Goal: Task Accomplishment & Management: Use online tool/utility

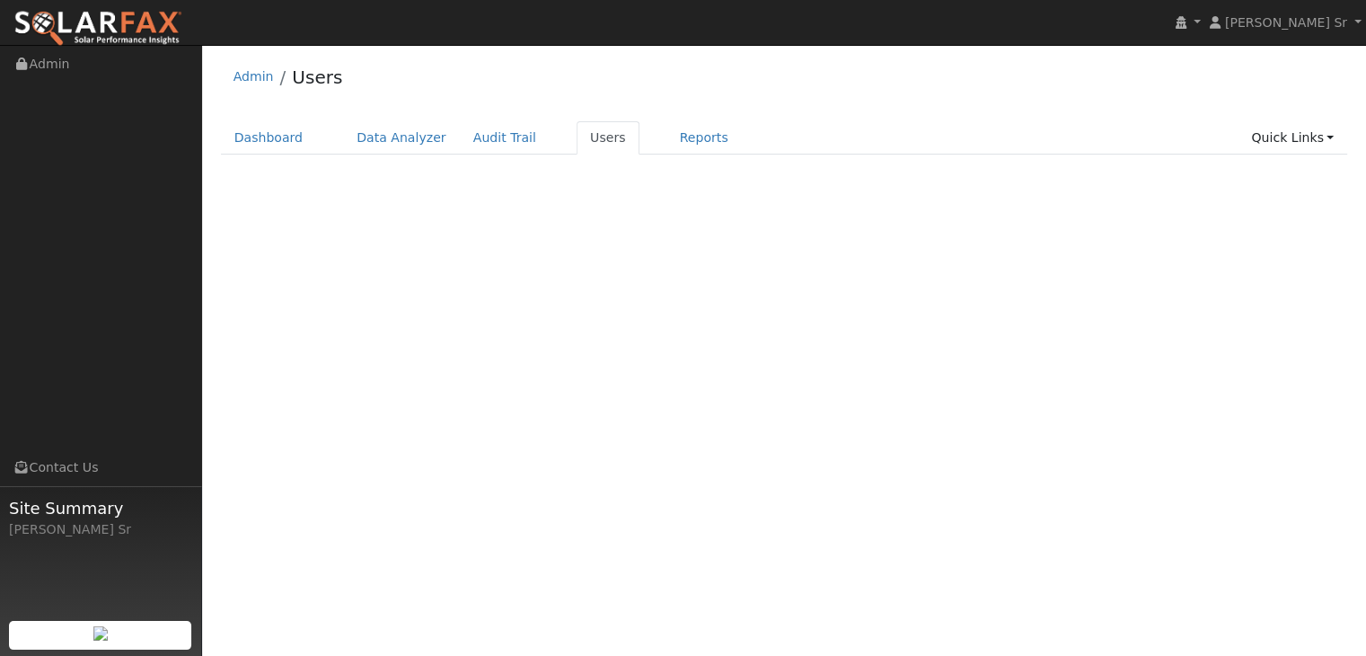
click at [577, 140] on link "Users" at bounding box center [608, 137] width 63 height 33
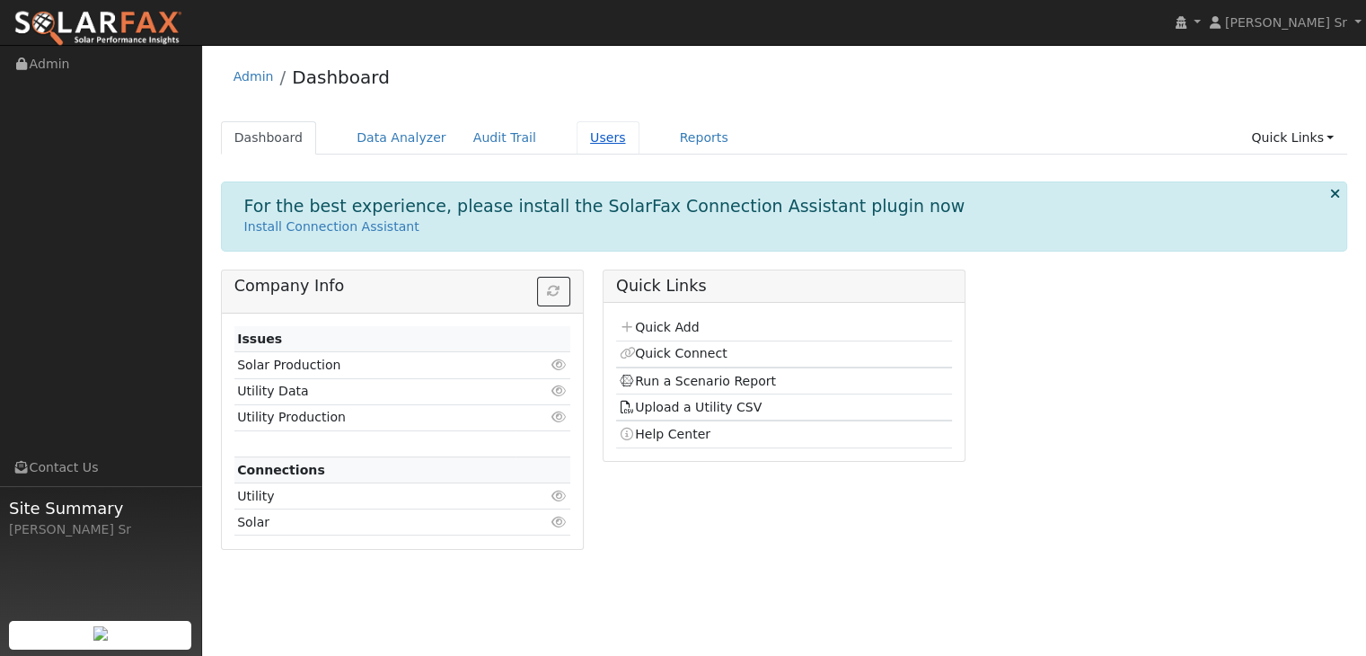
click at [583, 142] on link "Users" at bounding box center [608, 137] width 63 height 33
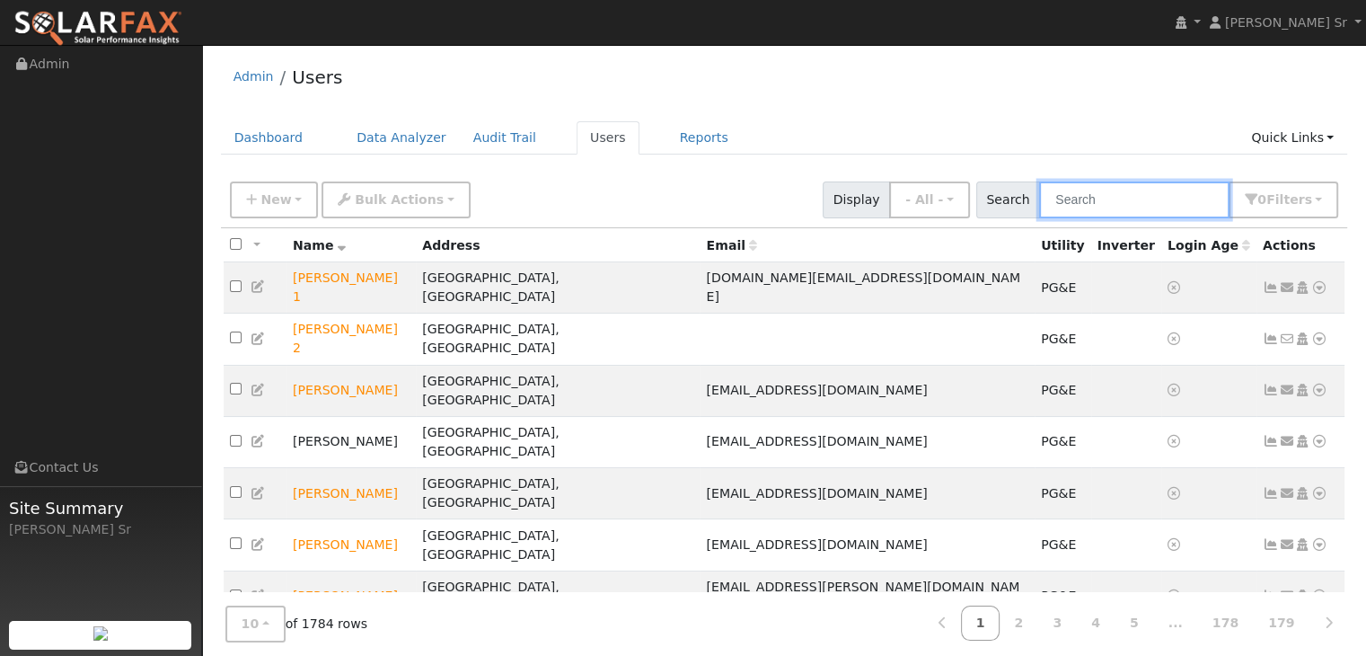
click at [1095, 204] on input "text" at bounding box center [1134, 199] width 190 height 37
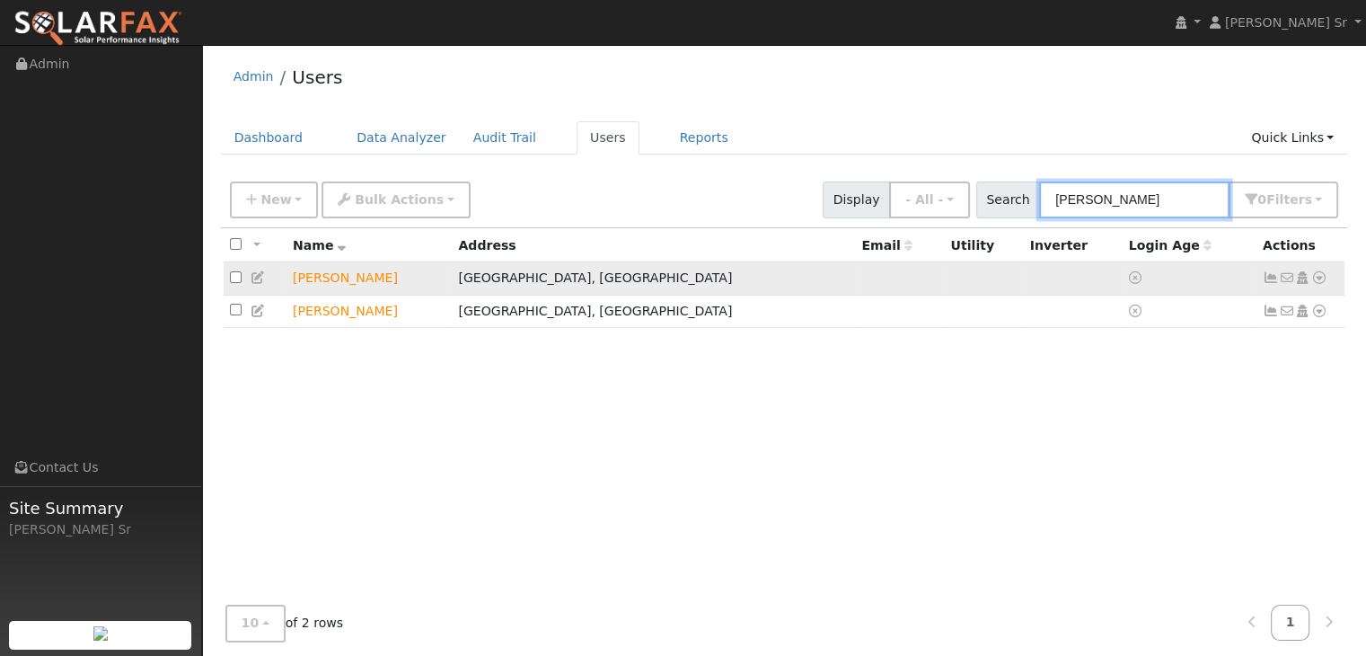
type input "Gil Tru"
click at [1322, 281] on icon at bounding box center [1320, 277] width 16 height 13
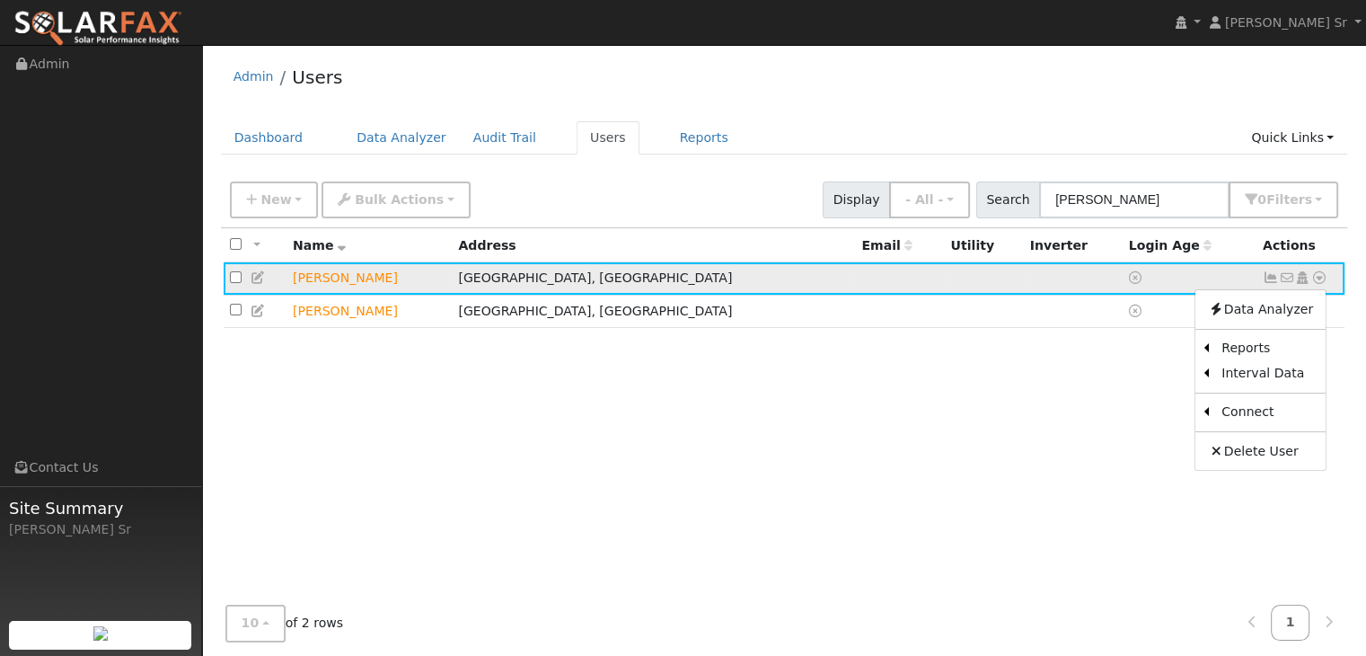
click at [944, 273] on td at bounding box center [983, 278] width 79 height 33
click at [944, 284] on td at bounding box center [983, 278] width 79 height 33
click at [618, 273] on td "Vallejo, CA" at bounding box center [653, 278] width 403 height 33
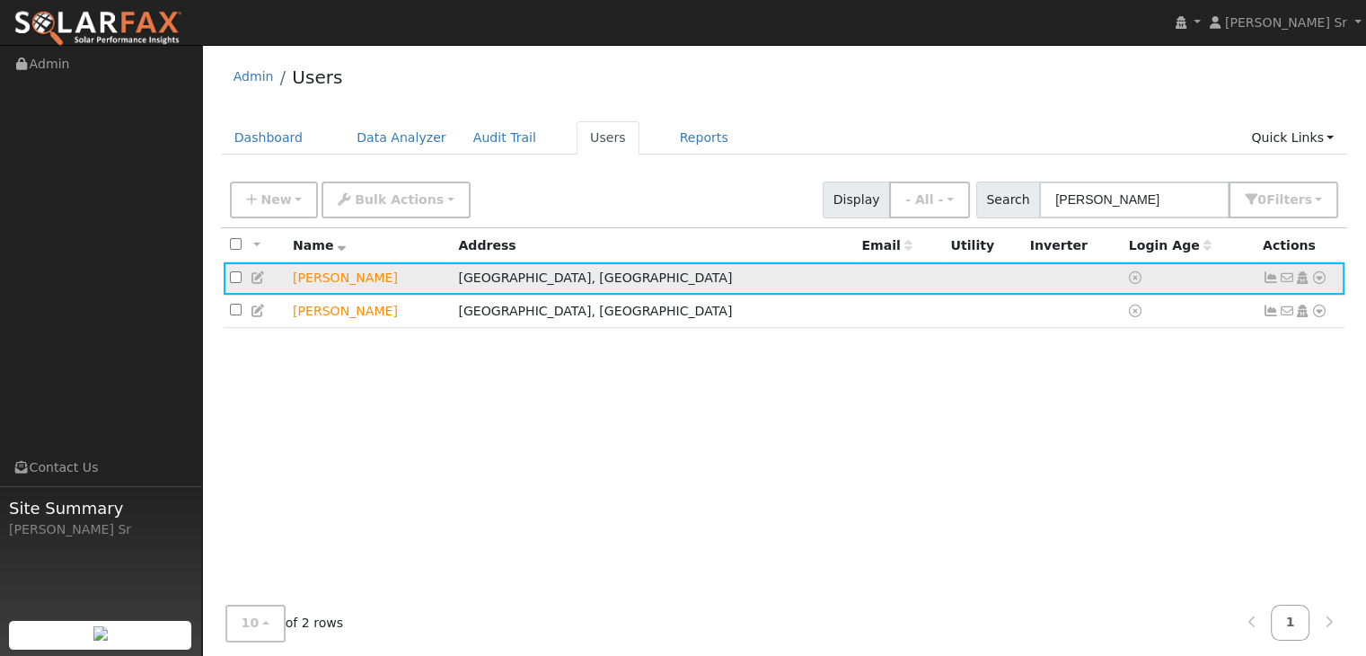
click at [618, 273] on td "Vallejo, CA" at bounding box center [653, 278] width 403 height 33
click at [1318, 274] on icon at bounding box center [1320, 277] width 16 height 13
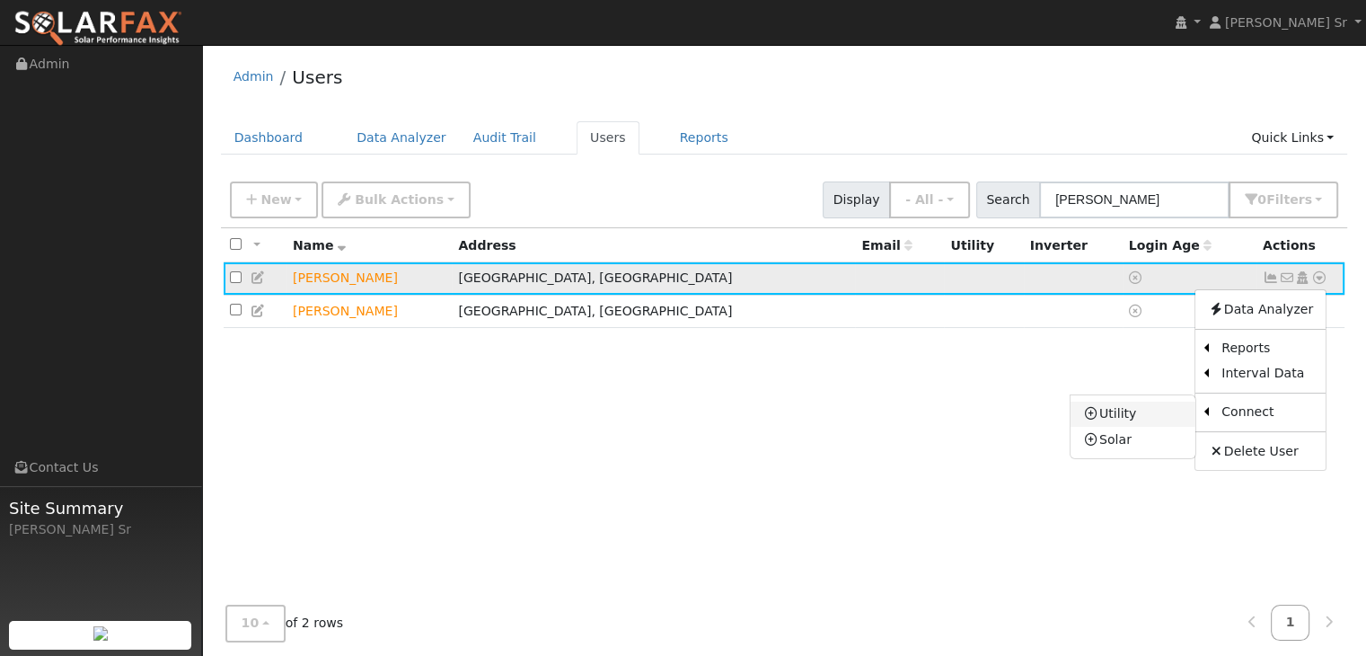
click at [1122, 411] on link "Utility" at bounding box center [1133, 414] width 125 height 25
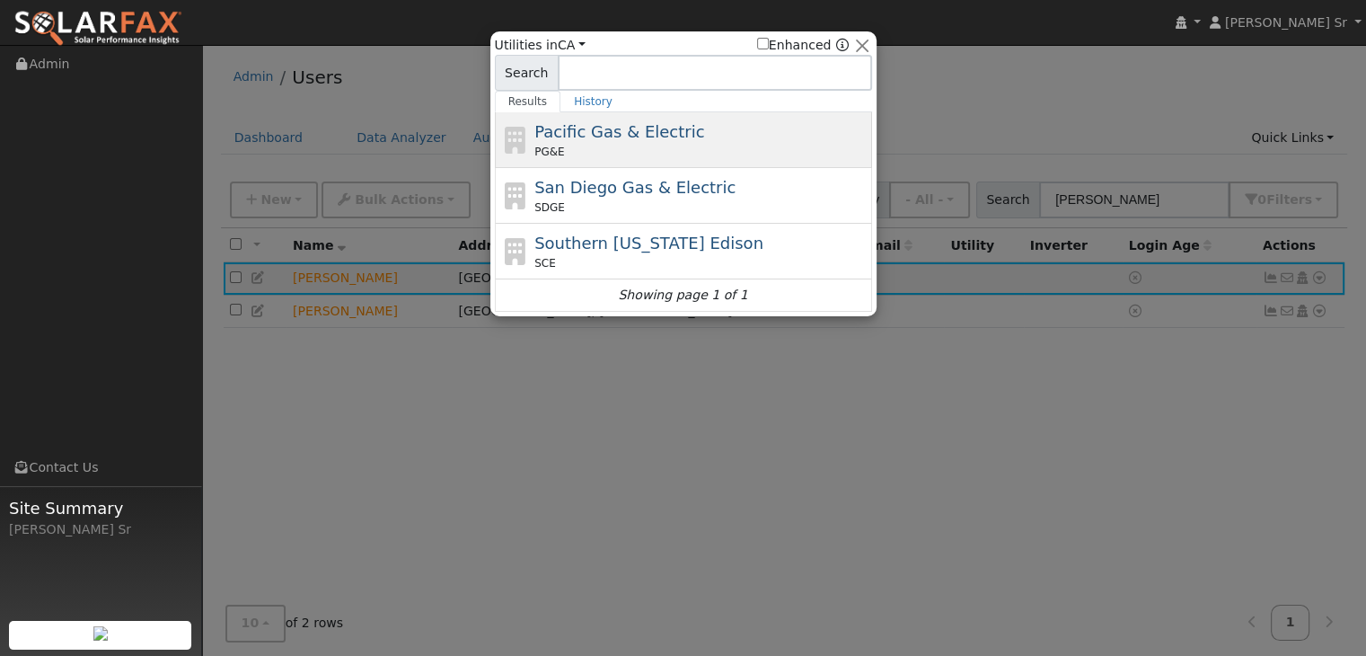
click at [657, 148] on div "PG&E" at bounding box center [701, 152] width 333 height 16
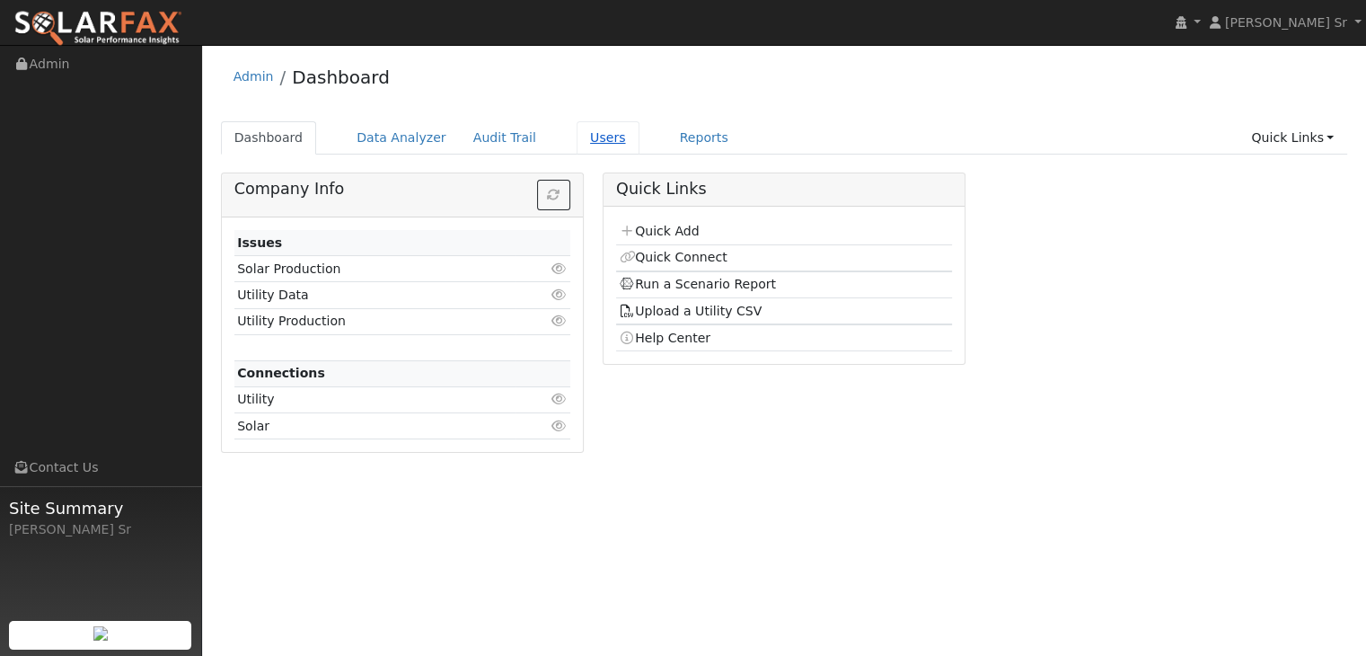
click at [578, 140] on link "Users" at bounding box center [608, 137] width 63 height 33
click at [580, 139] on link "Users" at bounding box center [608, 137] width 63 height 33
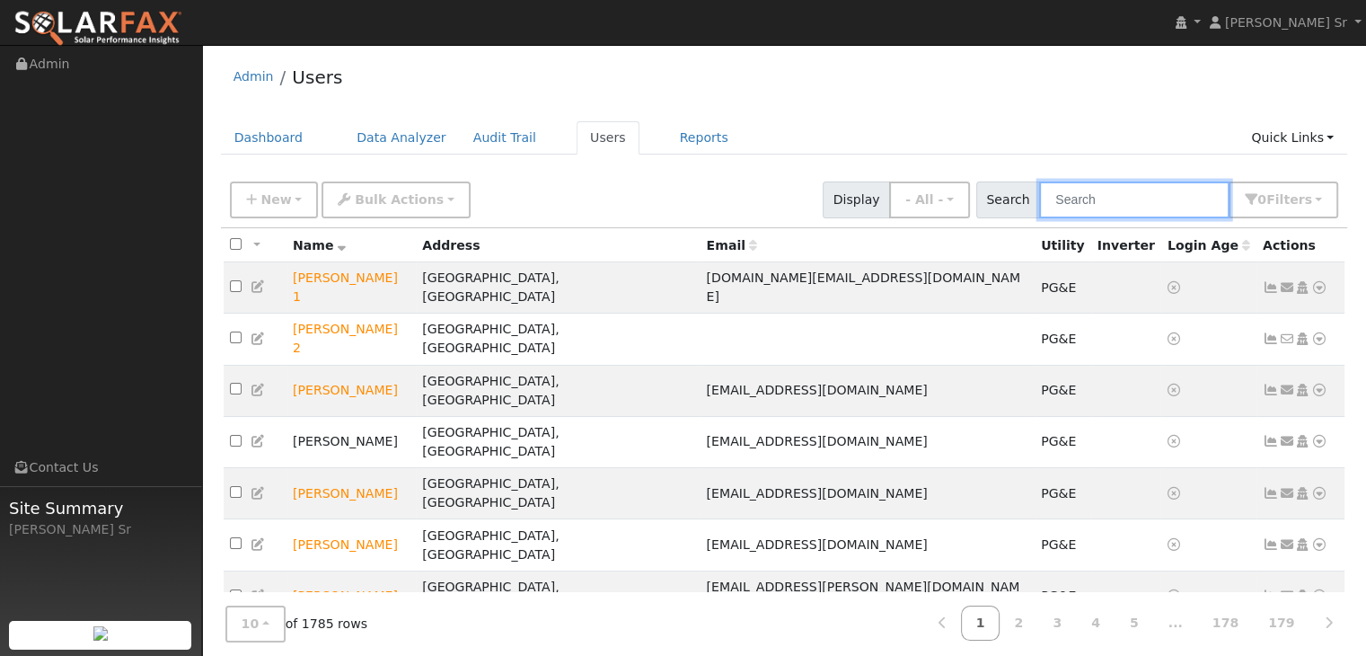
click at [1081, 206] on input "text" at bounding box center [1134, 199] width 190 height 37
type input "W"
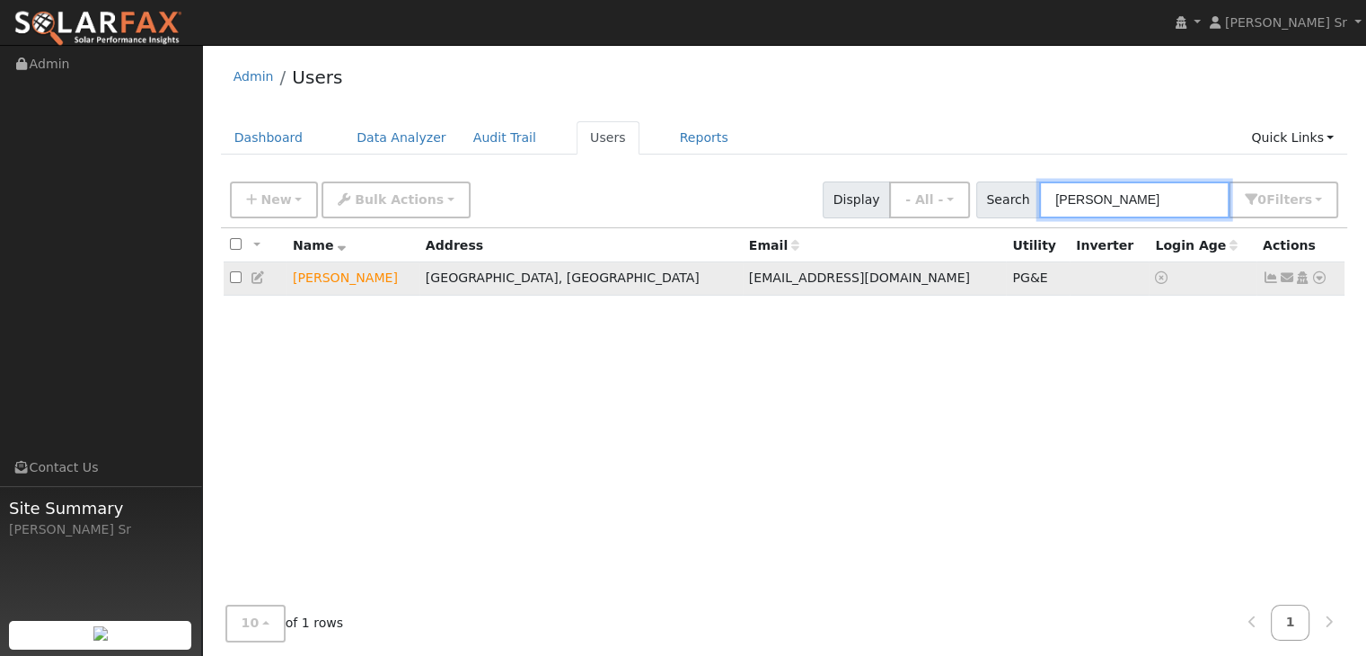
type input "Ericka"
click at [830, 282] on td "erickajesicka@yahoo.com" at bounding box center [875, 278] width 264 height 33
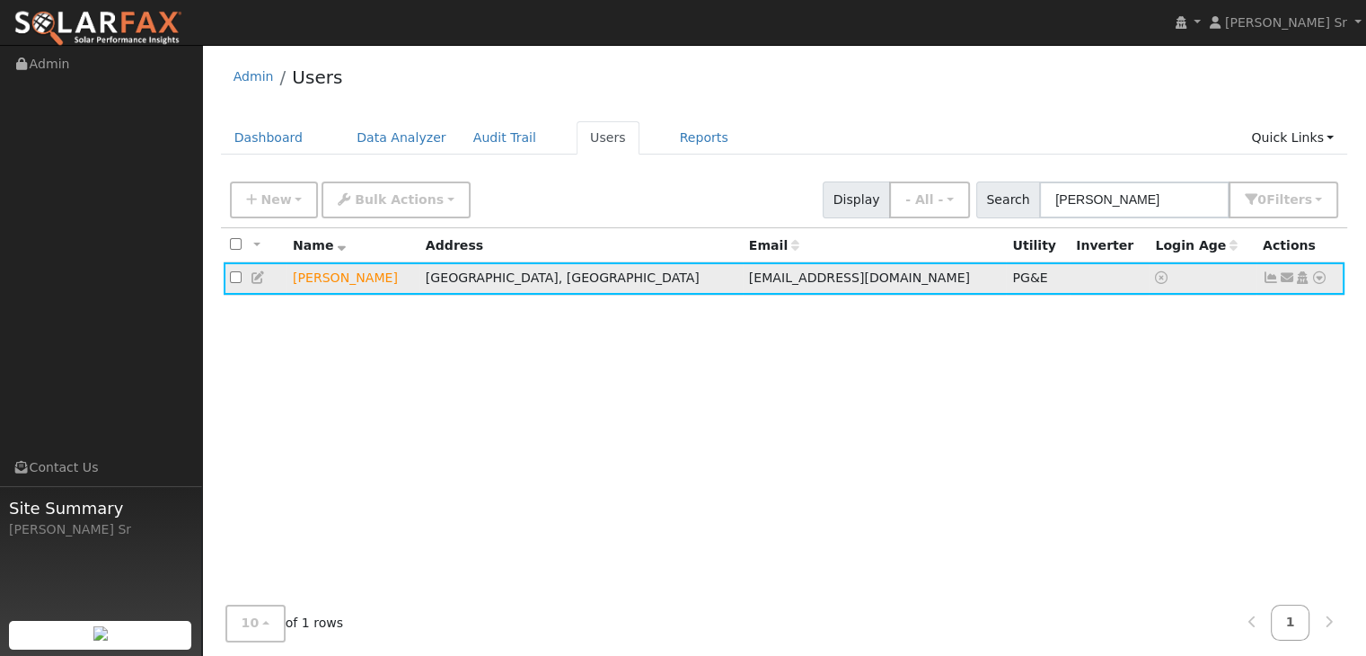
click at [830, 282] on td "erickajesicka@yahoo.com" at bounding box center [875, 278] width 264 height 33
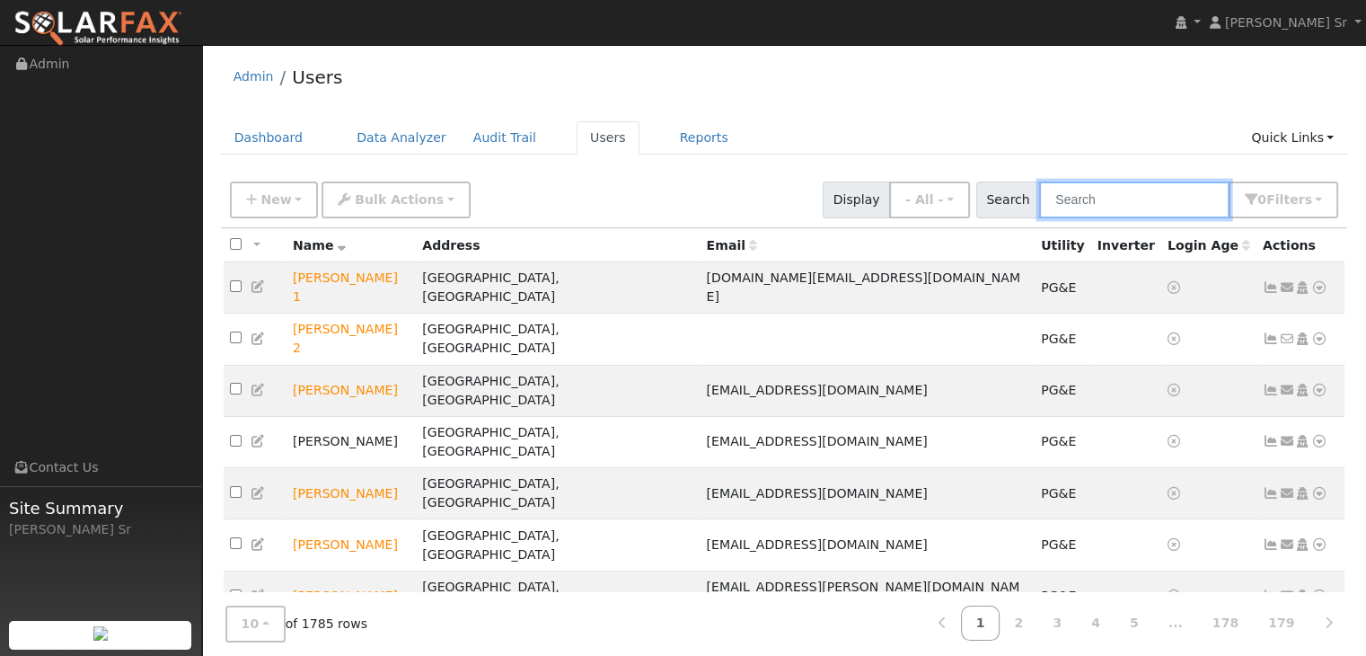
click at [1079, 202] on input "text" at bounding box center [1134, 199] width 190 height 37
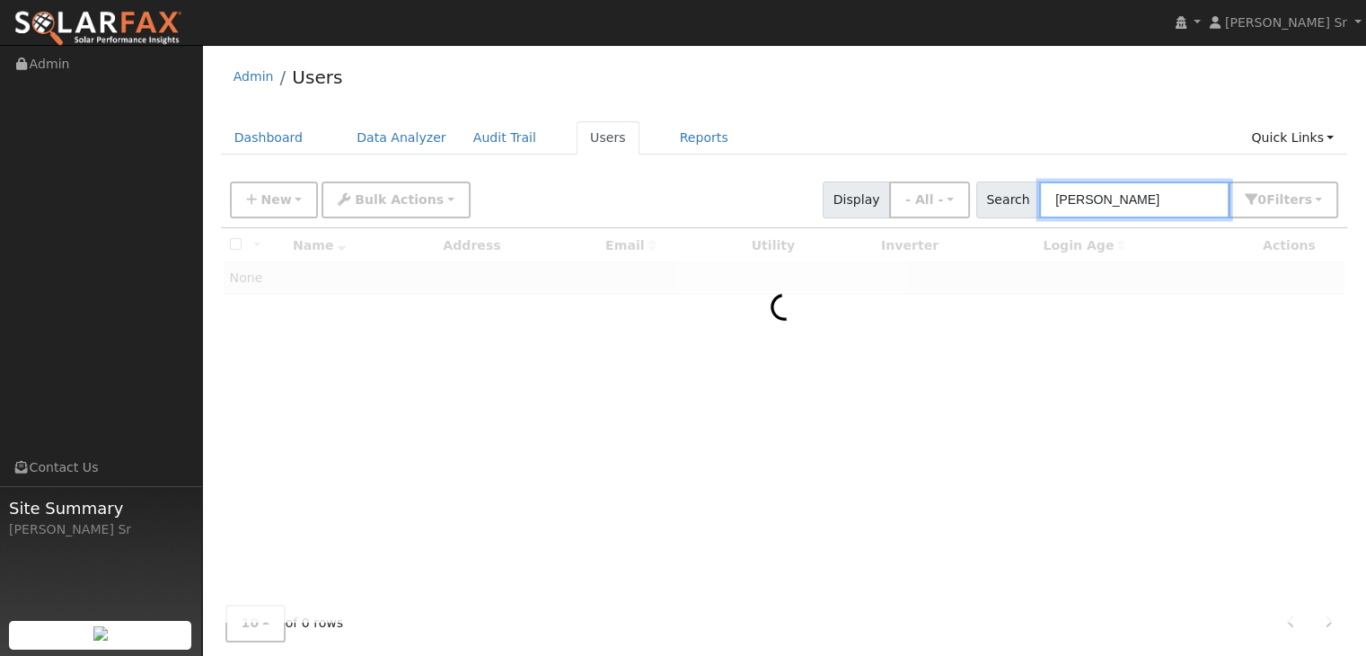
click at [1079, 202] on input "[PERSON_NAME]" at bounding box center [1134, 199] width 190 height 37
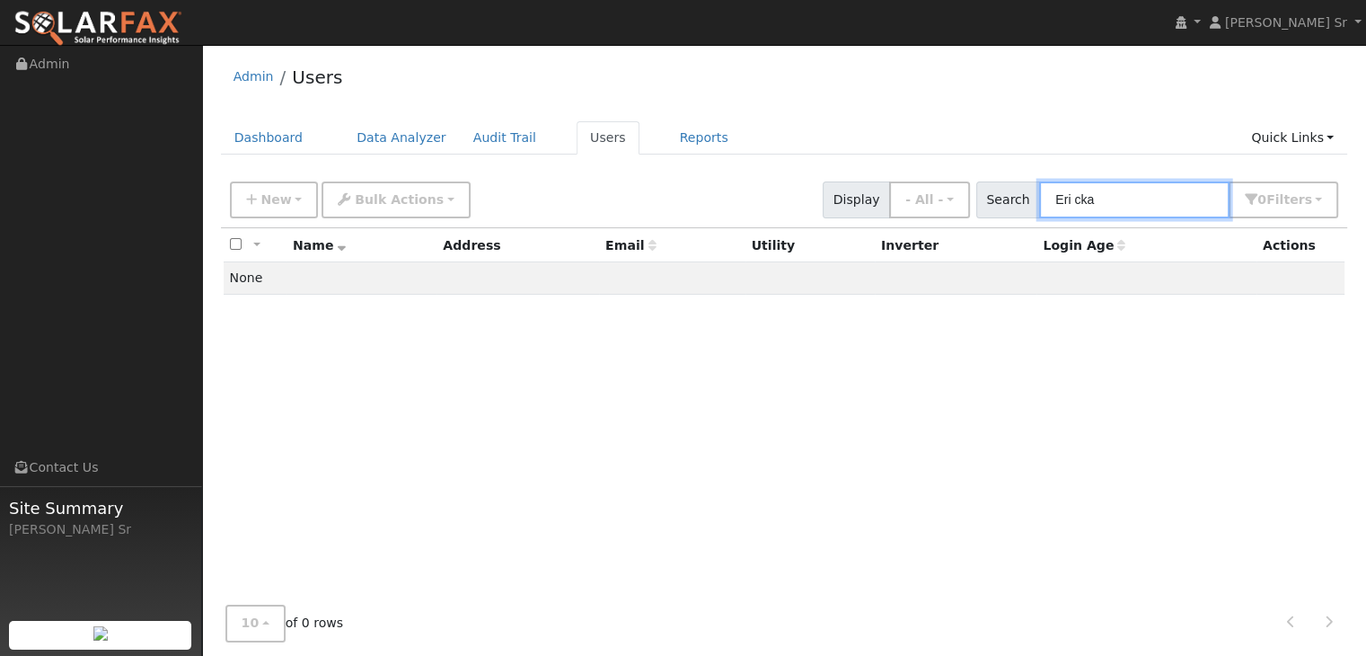
click at [1128, 202] on input "Eri cka" at bounding box center [1134, 199] width 190 height 37
click at [1082, 199] on input "Eri cka" at bounding box center [1134, 199] width 190 height 37
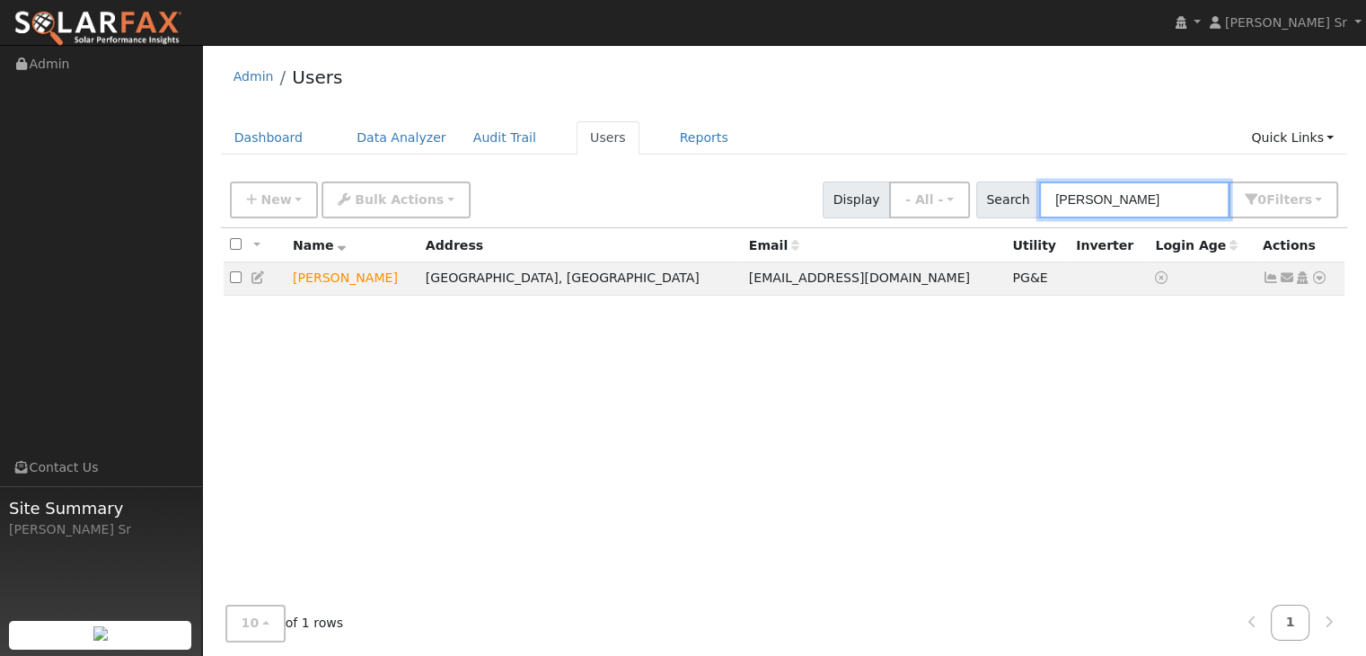
click at [1136, 191] on input "[PERSON_NAME]" at bounding box center [1134, 199] width 190 height 37
type input "[PERSON_NAME]"
click at [1319, 278] on icon at bounding box center [1320, 277] width 16 height 13
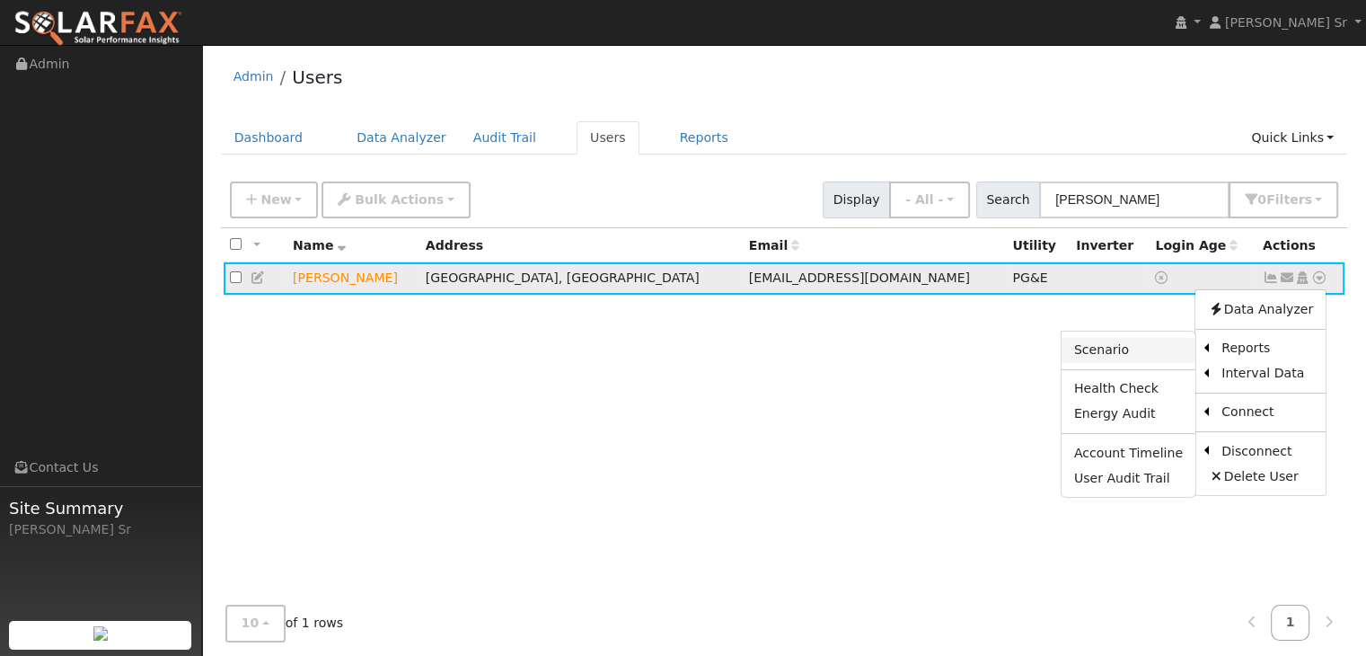
drag, startPoint x: 1111, startPoint y: 350, endPoint x: 1130, endPoint y: 350, distance: 18.9
click at [1130, 350] on link "Scenario" at bounding box center [1129, 350] width 134 height 25
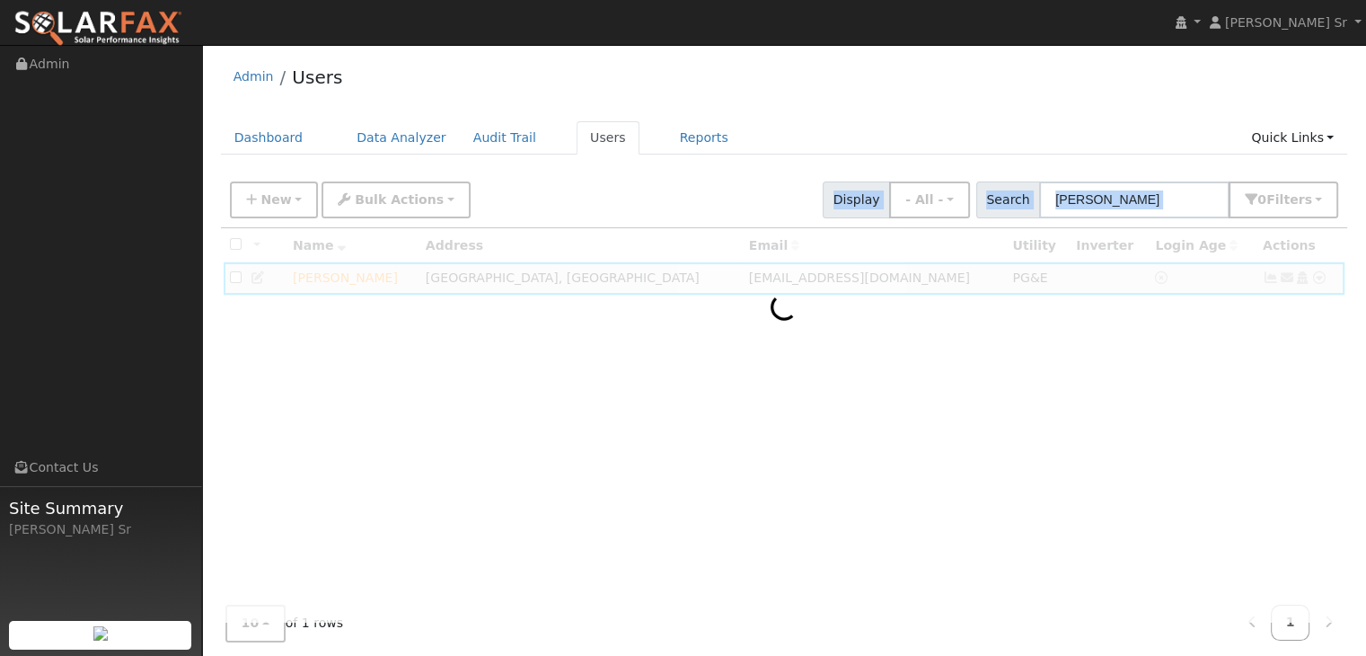
click at [1130, 350] on div at bounding box center [784, 424] width 1127 height 393
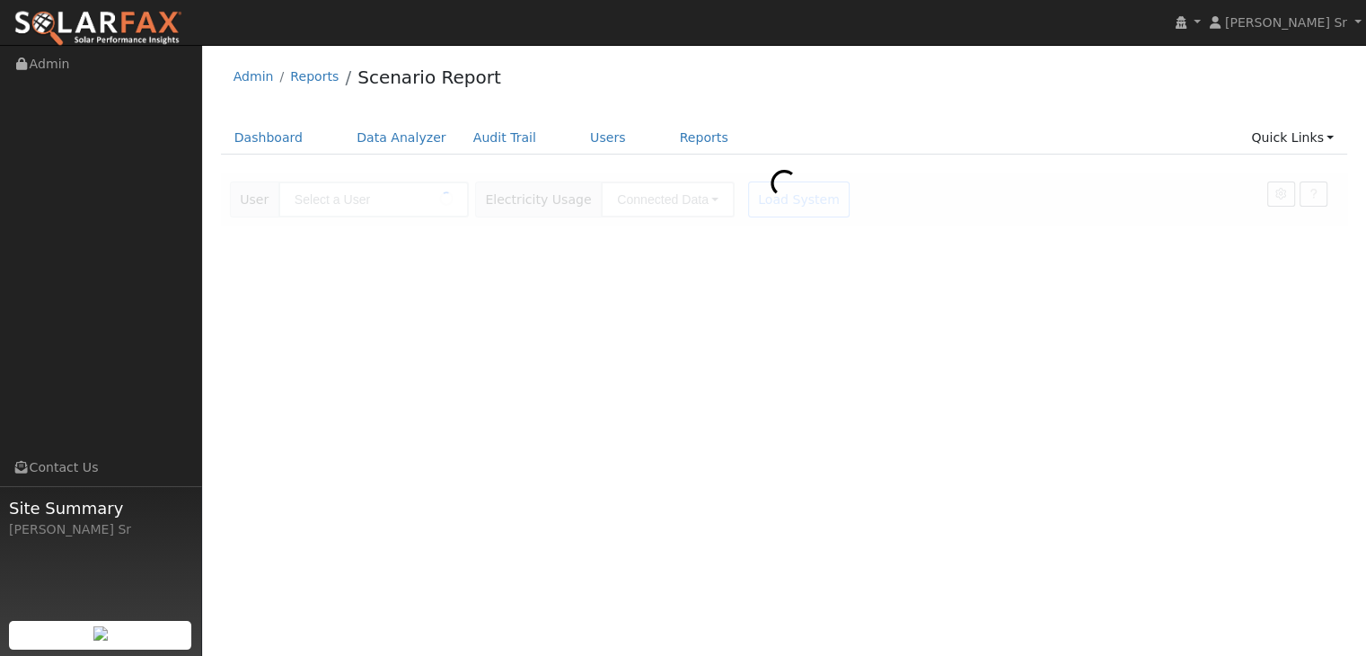
type input "[PERSON_NAME]"
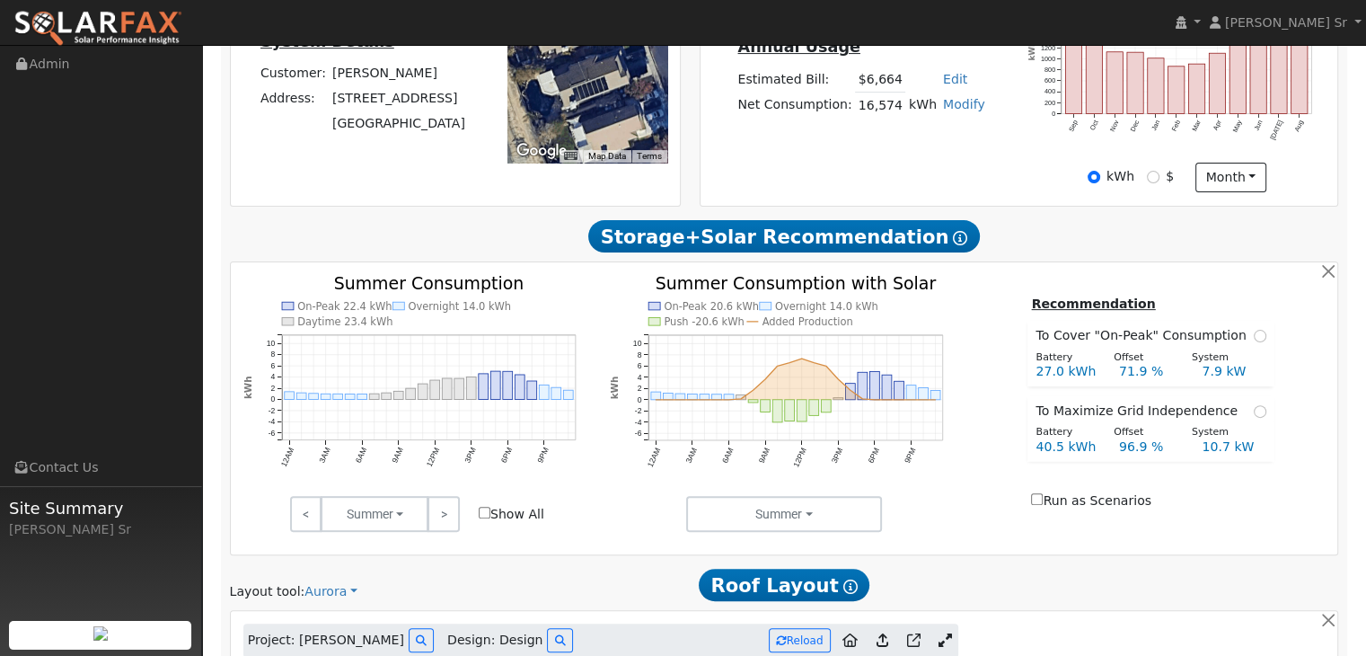
scroll to position [451, 0]
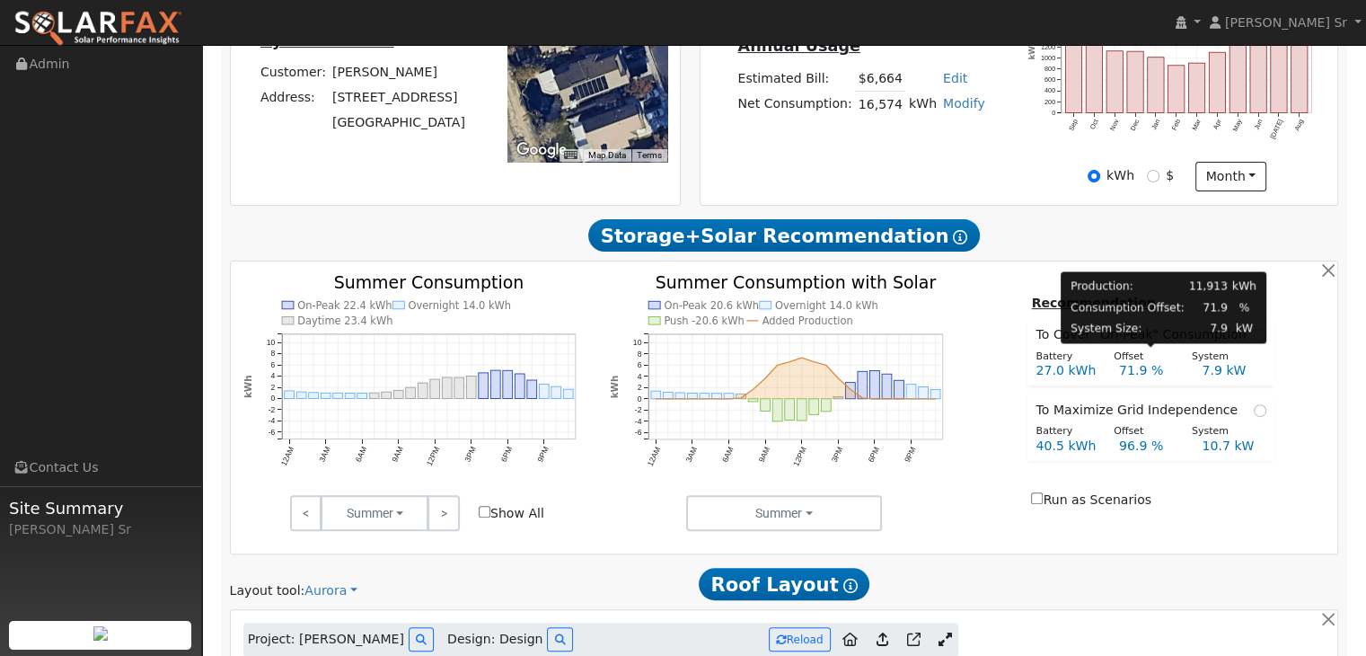
type input "21871"
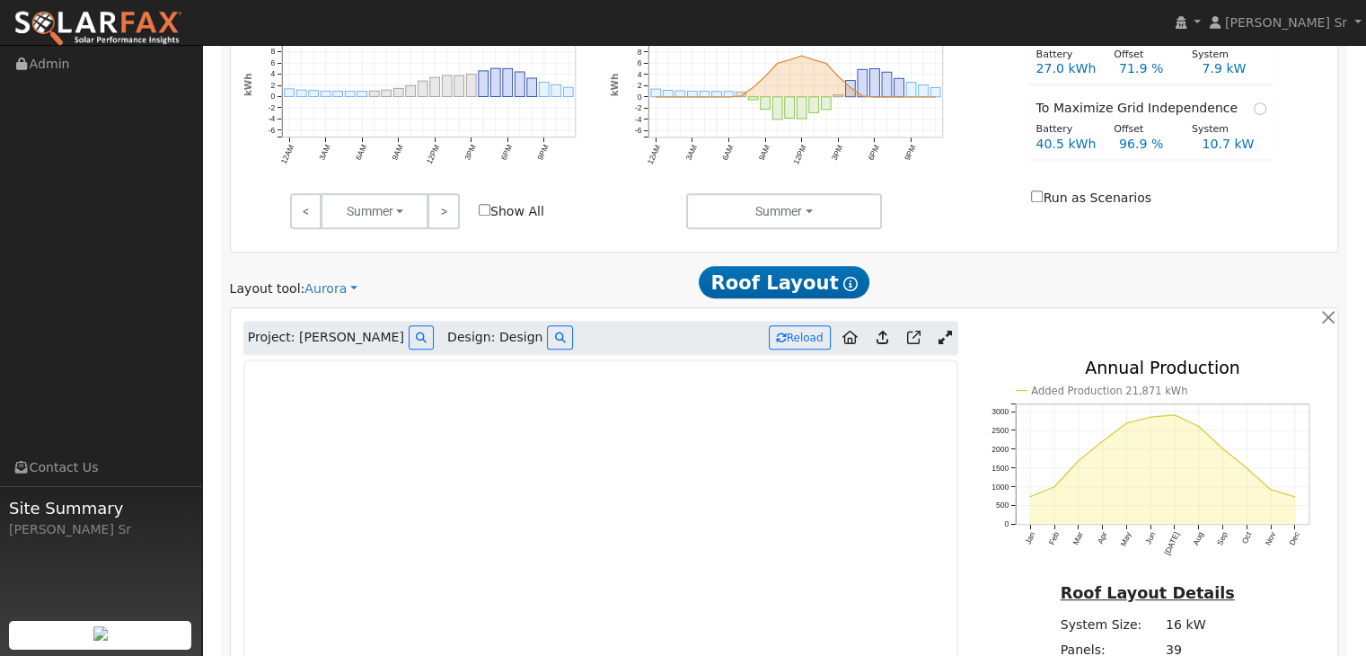
scroll to position [747, 0]
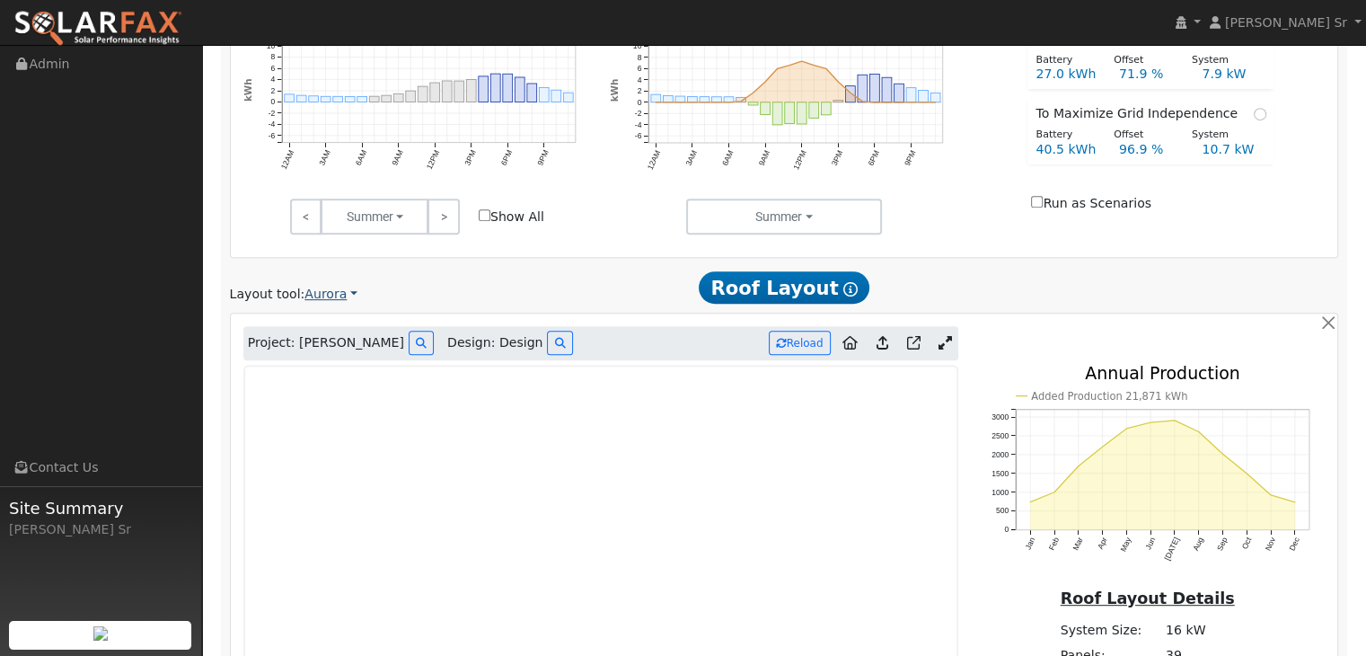
click at [325, 295] on link "Aurora" at bounding box center [331, 294] width 53 height 19
click at [329, 373] on link "Aurora" at bounding box center [362, 376] width 125 height 25
drag, startPoint x: 332, startPoint y: 295, endPoint x: 317, endPoint y: 296, distance: 15.3
click at [317, 296] on link "Aurora" at bounding box center [331, 294] width 53 height 19
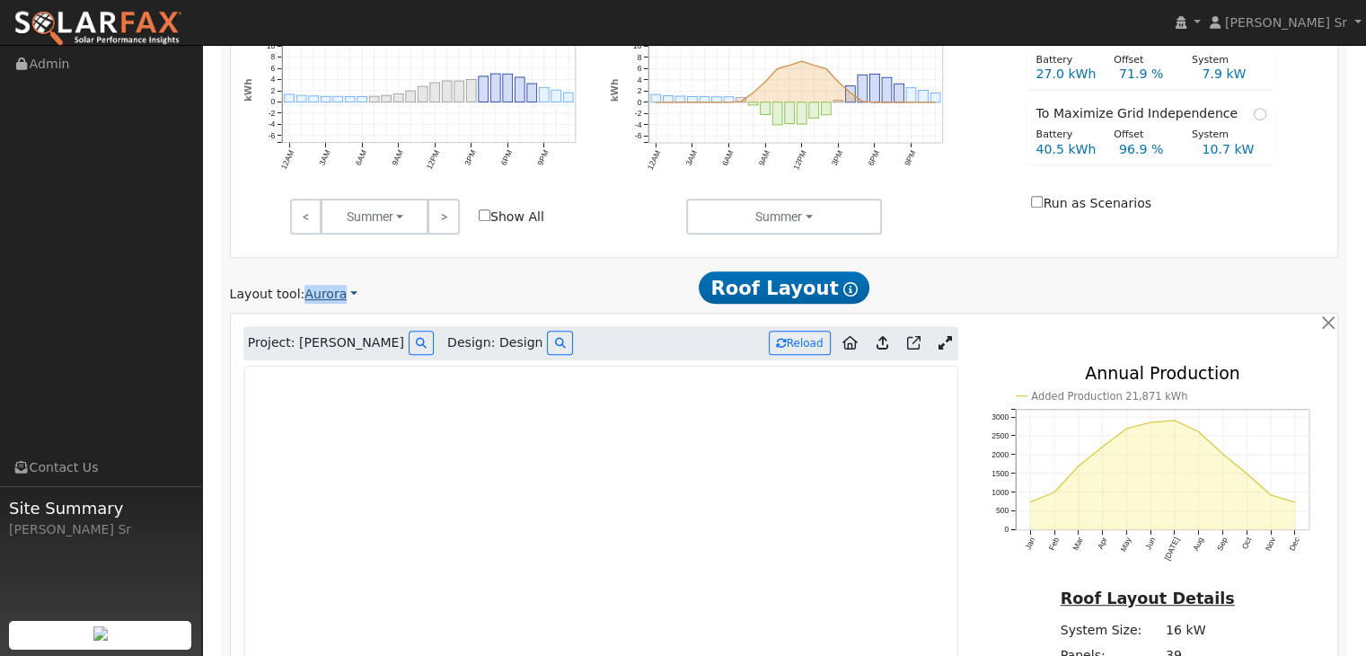
click at [317, 296] on link "Aurora" at bounding box center [331, 294] width 53 height 19
click at [331, 371] on link "Aurora" at bounding box center [362, 376] width 125 height 25
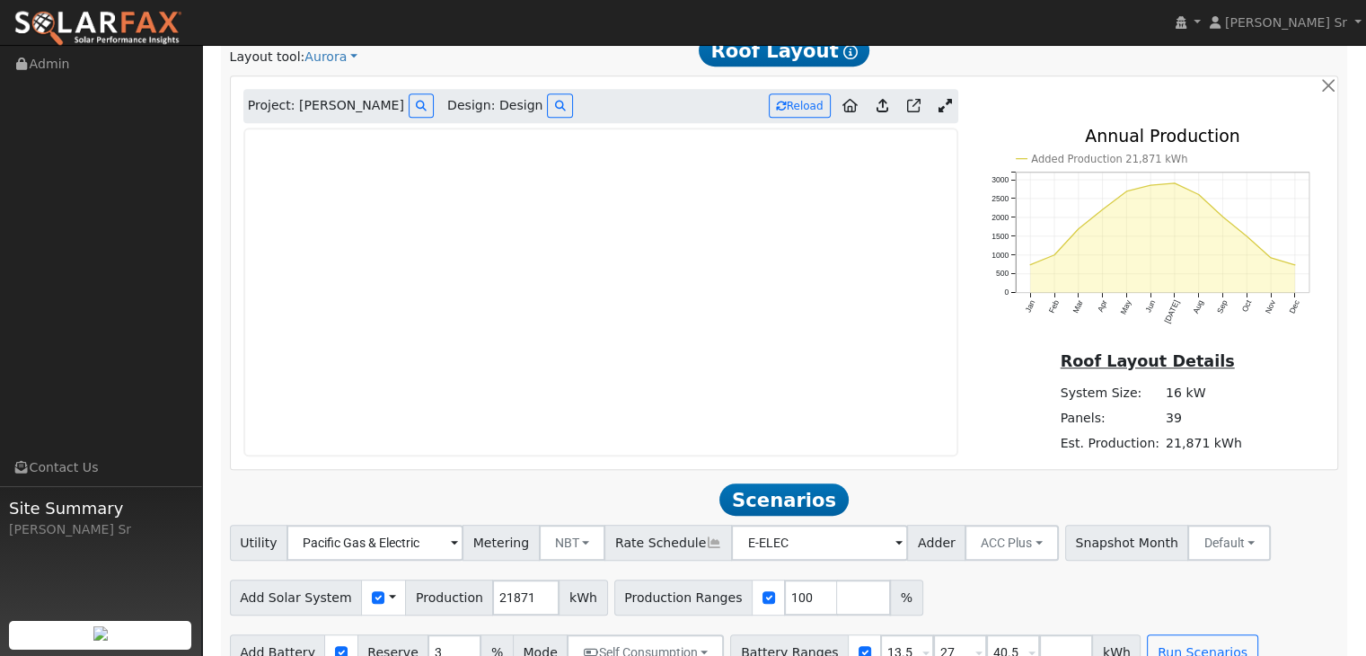
scroll to position [990, 0]
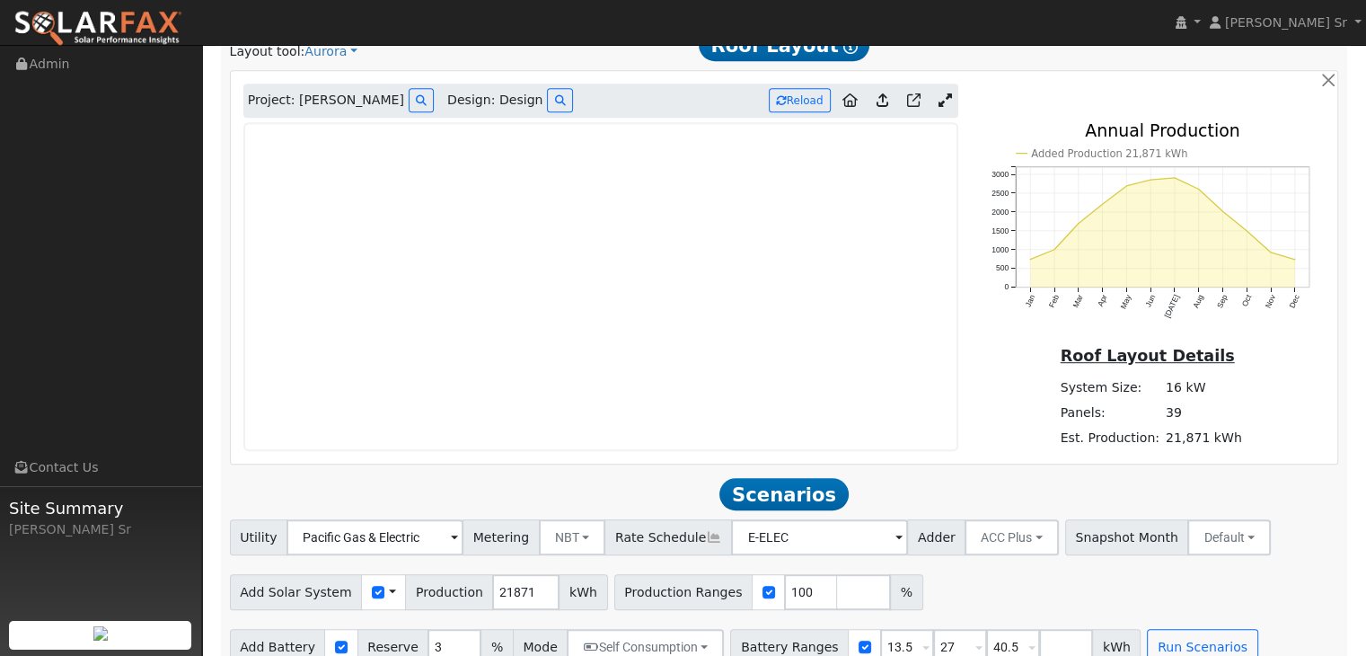
click at [945, 98] on icon at bounding box center [945, 99] width 13 height 13
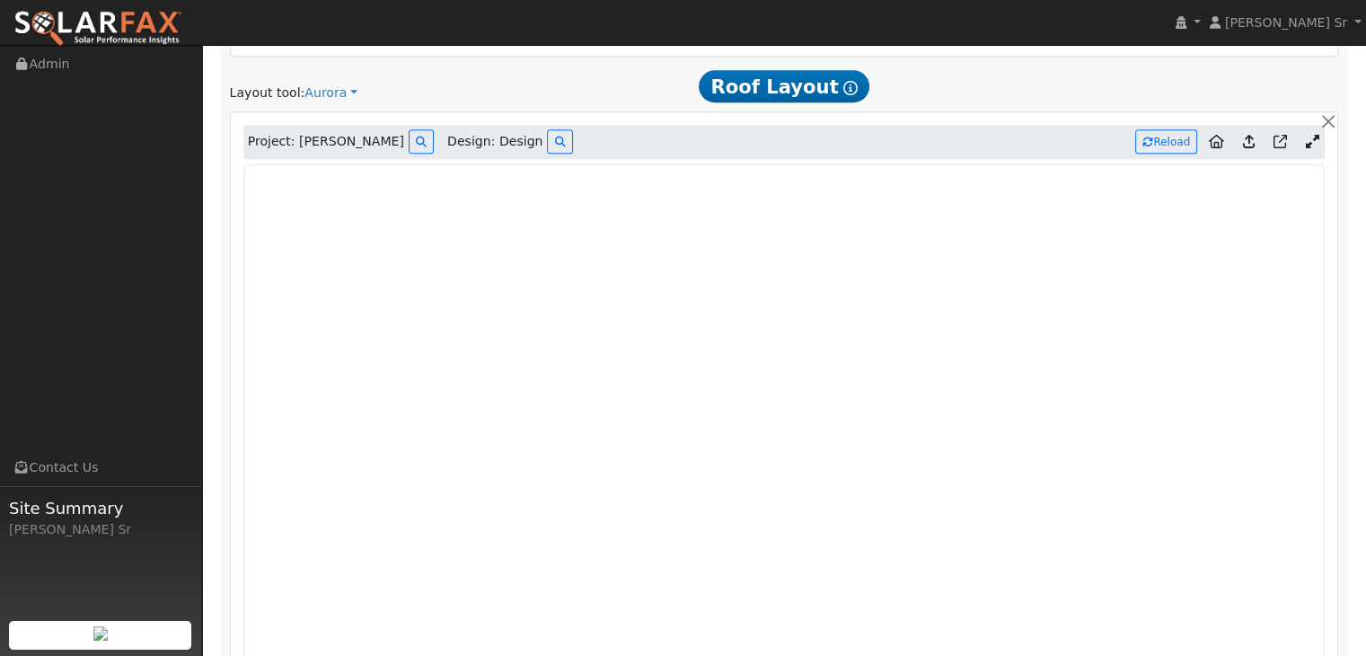
scroll to position [948, 0]
